Goal: Register for event/course

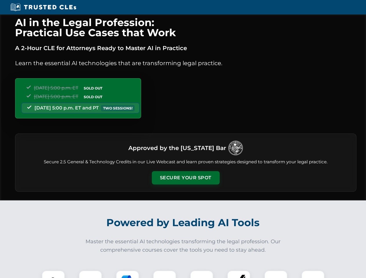
click at [185, 178] on button "Secure Your Spot" at bounding box center [186, 177] width 68 height 13
click at [53, 274] on img at bounding box center [53, 282] width 17 height 17
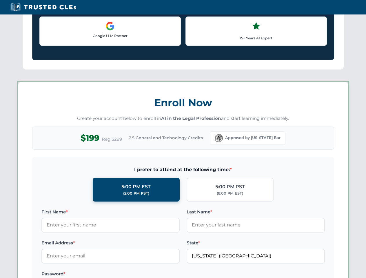
click at [127, 274] on label "Password *" at bounding box center [110, 274] width 138 height 7
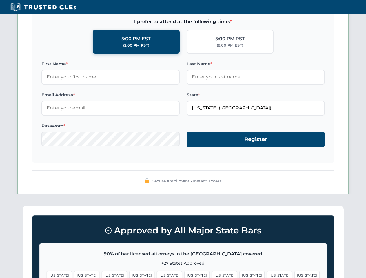
click at [267, 274] on span "[US_STATE]" at bounding box center [279, 275] width 25 height 8
